Goal: Navigation & Orientation: Find specific page/section

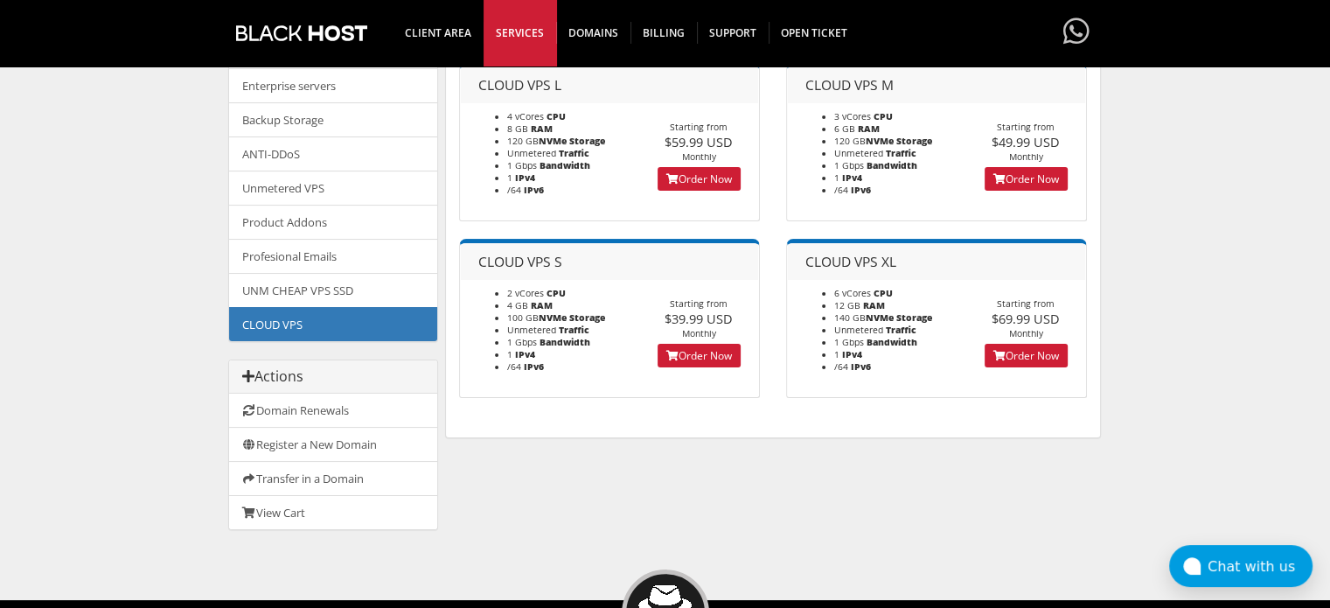
scroll to position [262, 0]
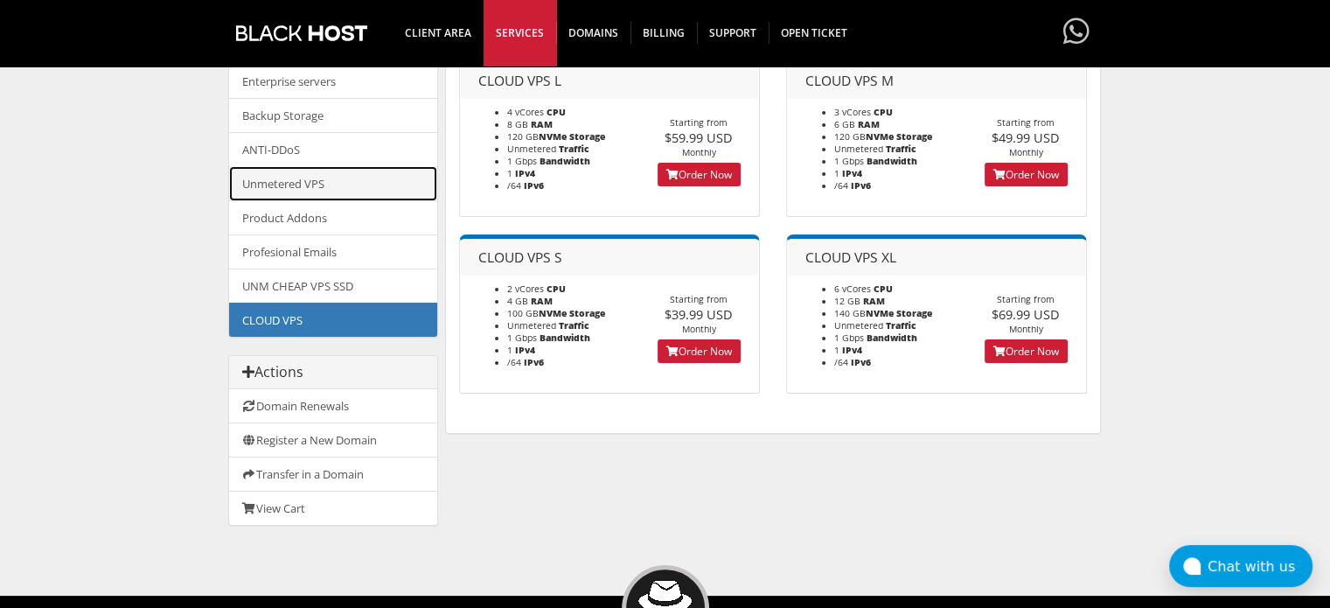
click at [308, 185] on link "Unmetered VPS" at bounding box center [333, 183] width 208 height 35
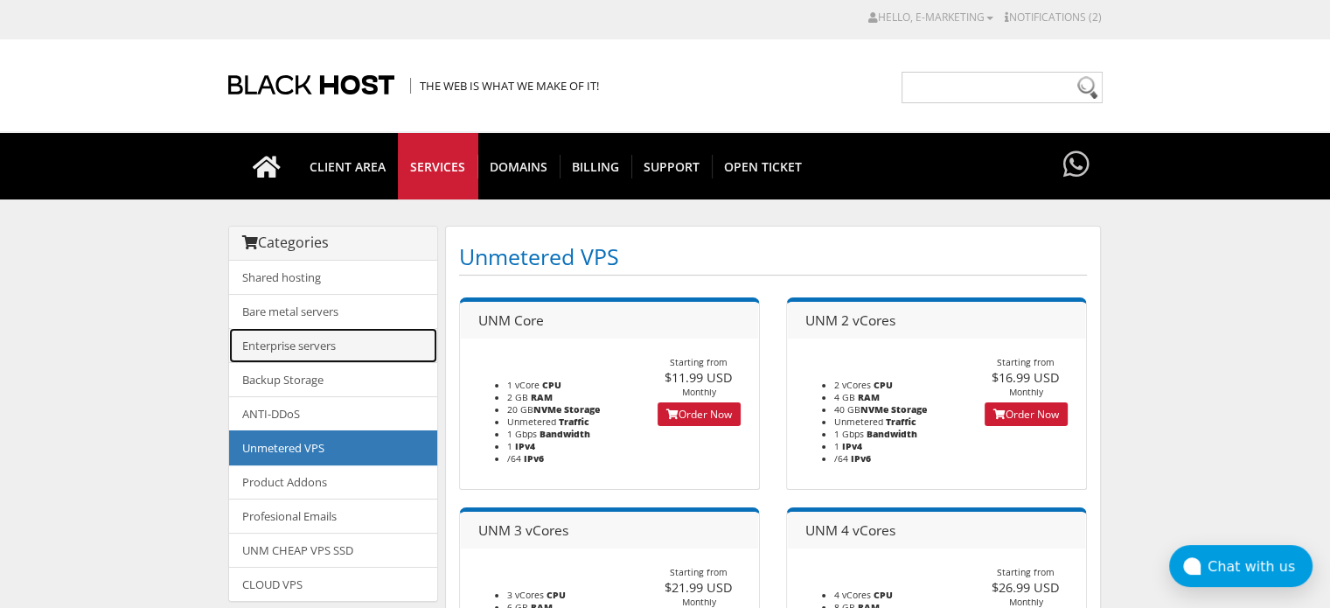
click at [311, 346] on link "Enterprise servers" at bounding box center [333, 345] width 208 height 35
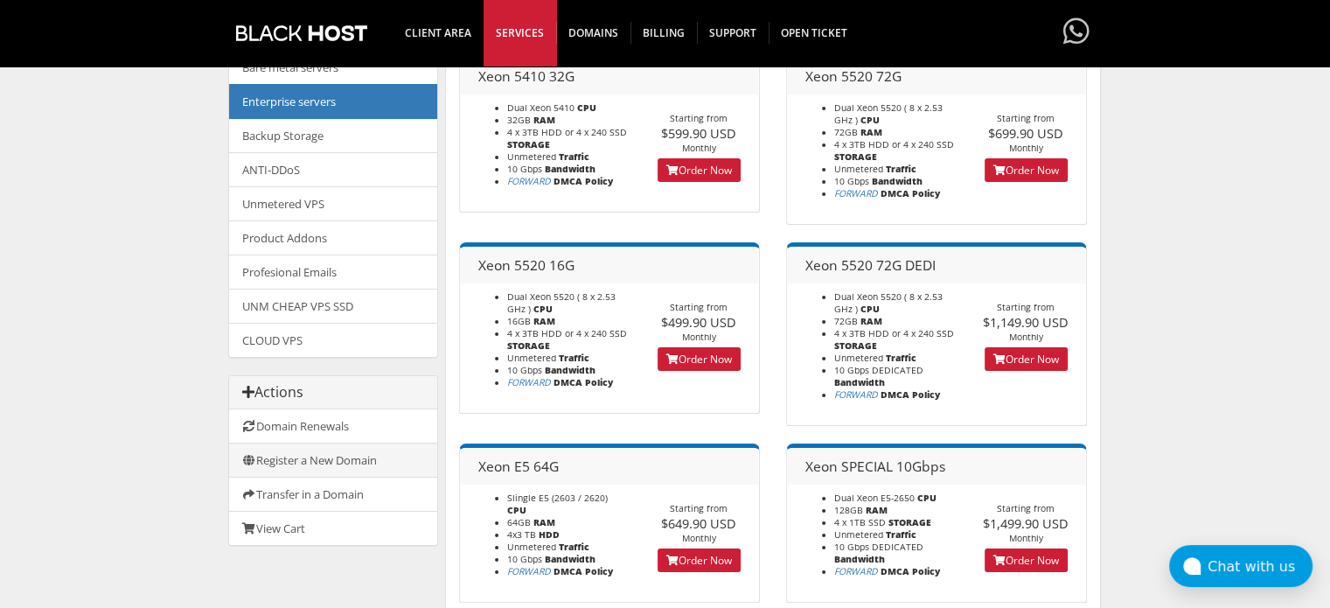
scroll to position [262, 0]
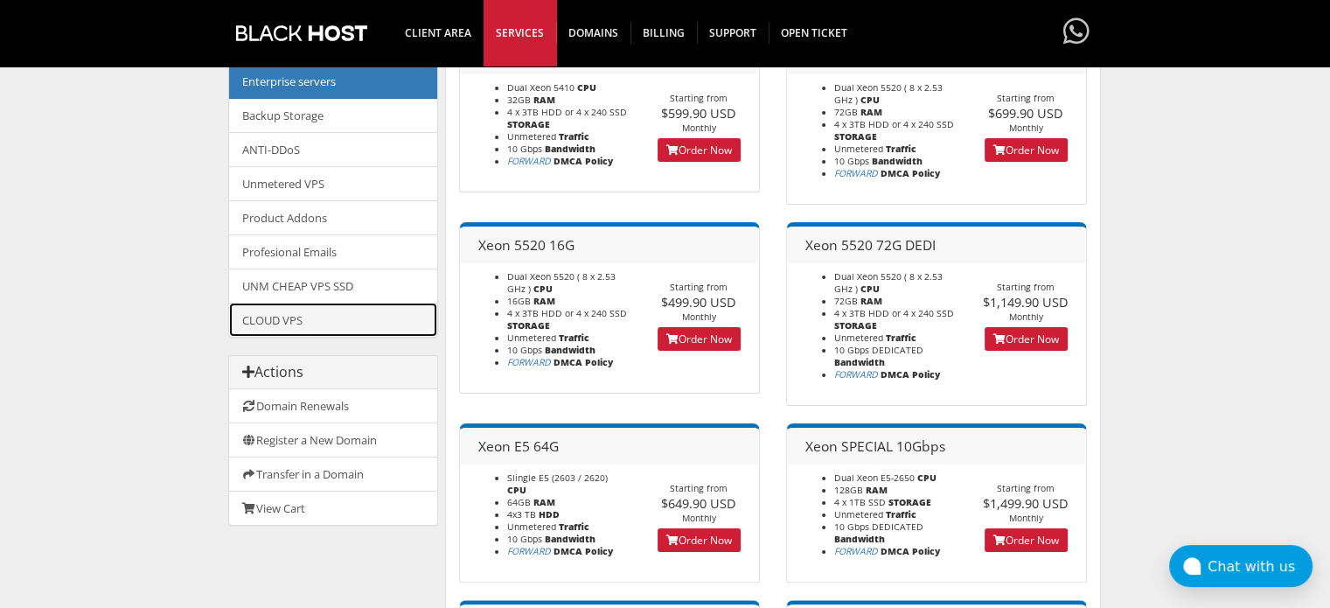
click at [318, 314] on link "CLOUD VPS" at bounding box center [333, 320] width 208 height 34
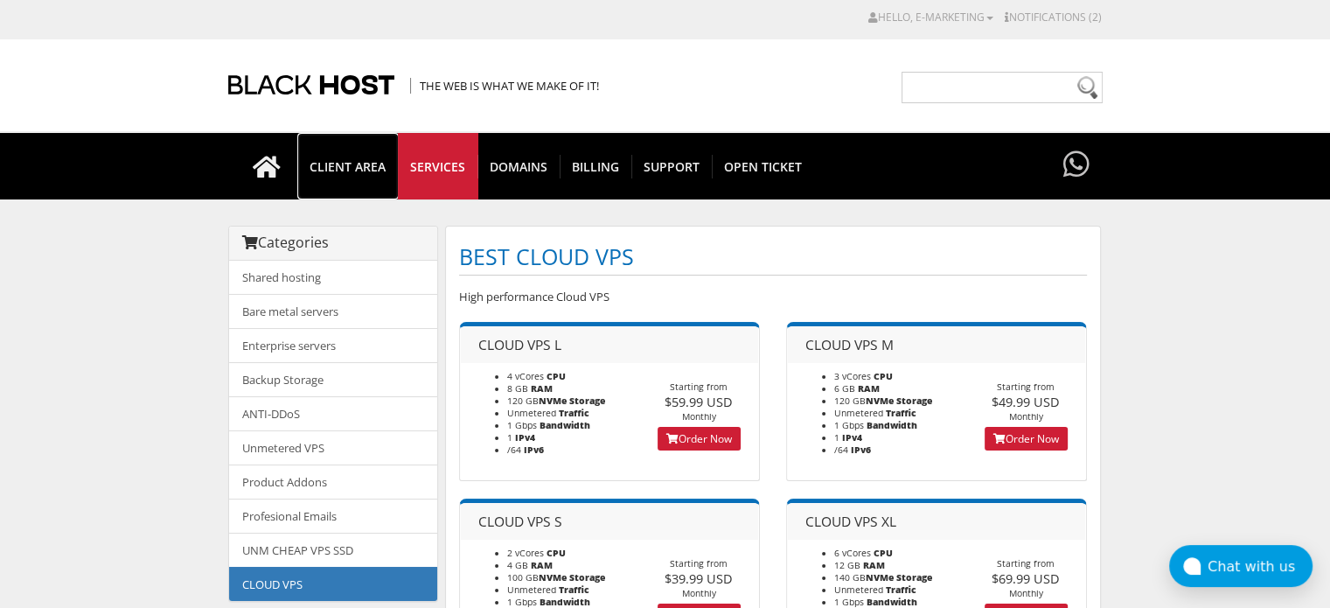
drag, startPoint x: 374, startPoint y: 158, endPoint x: 493, endPoint y: 234, distance: 141.2
click at [374, 158] on span "CLIENT AREA" at bounding box center [347, 167] width 101 height 24
